Goal: Check status

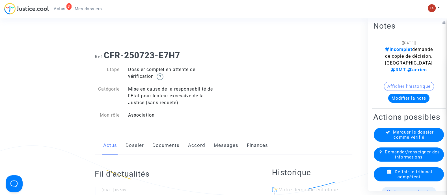
click at [136, 142] on link "Dossier" at bounding box center [135, 145] width 18 height 19
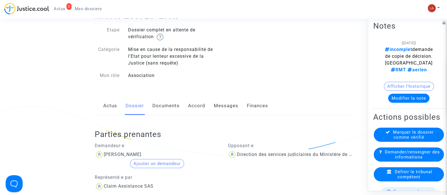
scroll to position [40, 0]
click at [123, 151] on div "[PERSON_NAME]" at bounding box center [123, 153] width 38 height 5
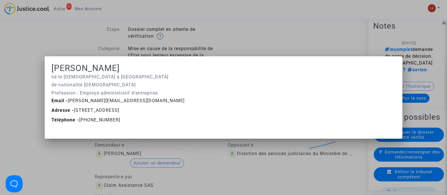
click at [132, 131] on mat-dialog-container "[PERSON_NAME] né le [DEMOGRAPHIC_DATA] à [GEOGRAPHIC_DATA] de nationalité [DEMO…" at bounding box center [224, 97] width 358 height 82
click at [141, 37] on div at bounding box center [223, 97] width 447 height 195
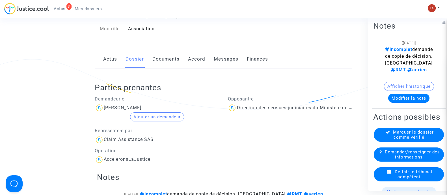
scroll to position [87, 0]
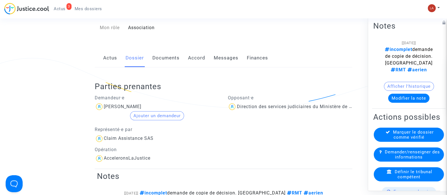
click at [127, 103] on span "lorenzo cocciarelli" at bounding box center [123, 90] width 38 height 38
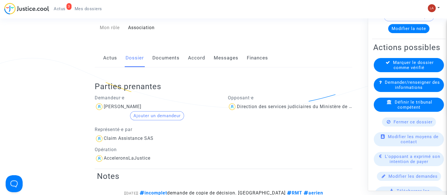
scroll to position [92, 0]
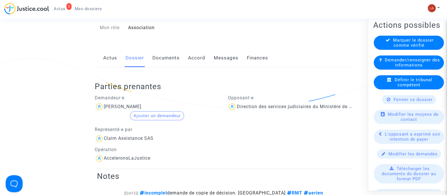
click at [384, 116] on icon at bounding box center [383, 114] width 4 height 4
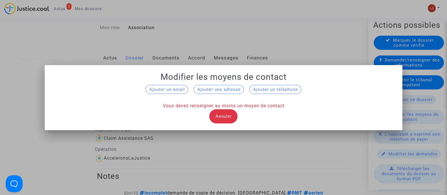
click at [197, 48] on div at bounding box center [223, 97] width 447 height 195
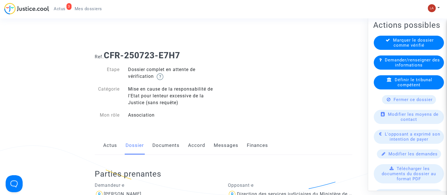
scroll to position [87, 0]
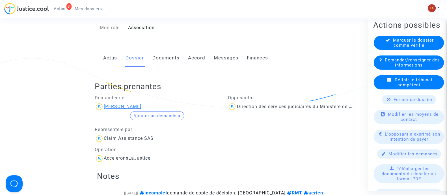
click at [132, 107] on div "lorenzo cocciarelli" at bounding box center [123, 106] width 38 height 5
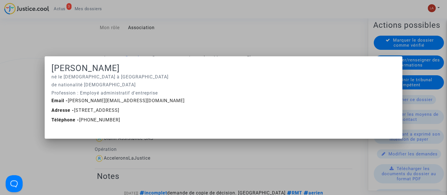
click at [143, 51] on div at bounding box center [223, 97] width 447 height 195
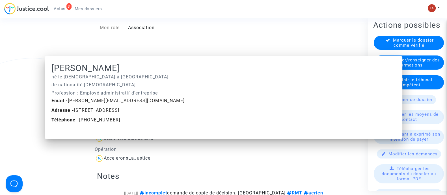
scroll to position [87, 0]
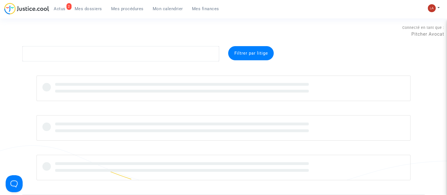
click at [66, 8] on link "2 Actus" at bounding box center [59, 9] width 21 height 8
